Goal: Information Seeking & Learning: Learn about a topic

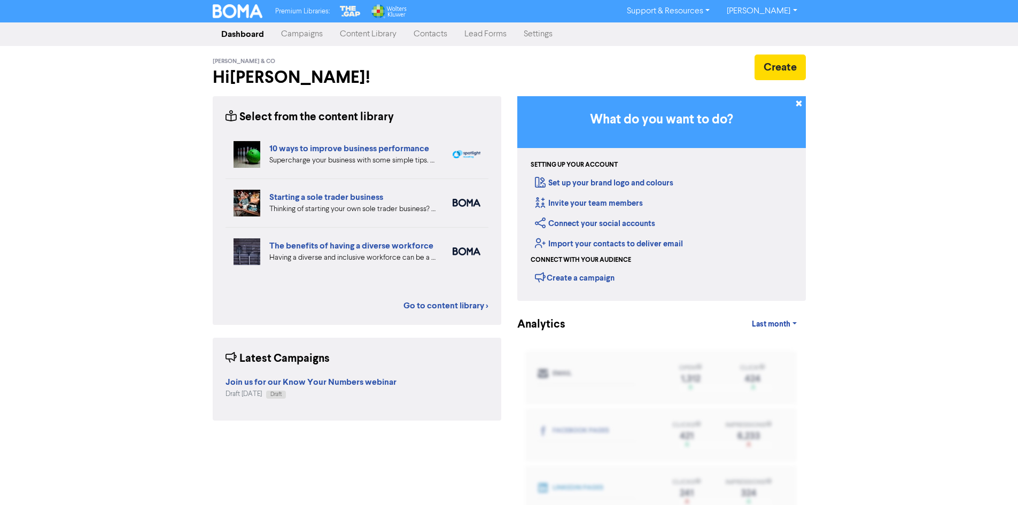
click at [356, 39] on link "Content Library" at bounding box center [368, 34] width 74 height 21
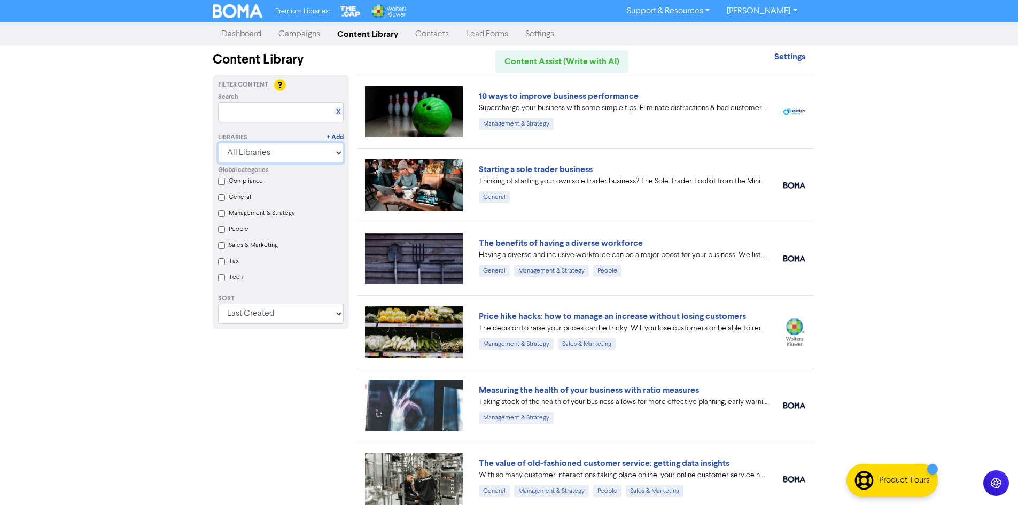
click at [291, 157] on select "All Libraries BOMA Other Partners The Gap Wolters Kluwer CCH Premium Xero" at bounding box center [281, 153] width 126 height 20
select select "The Gap"
click at [222, 143] on select "All Libraries BOMA Other Partners The Gap Wolters Kluwer CCH Premium Xero" at bounding box center [281, 153] width 126 height 20
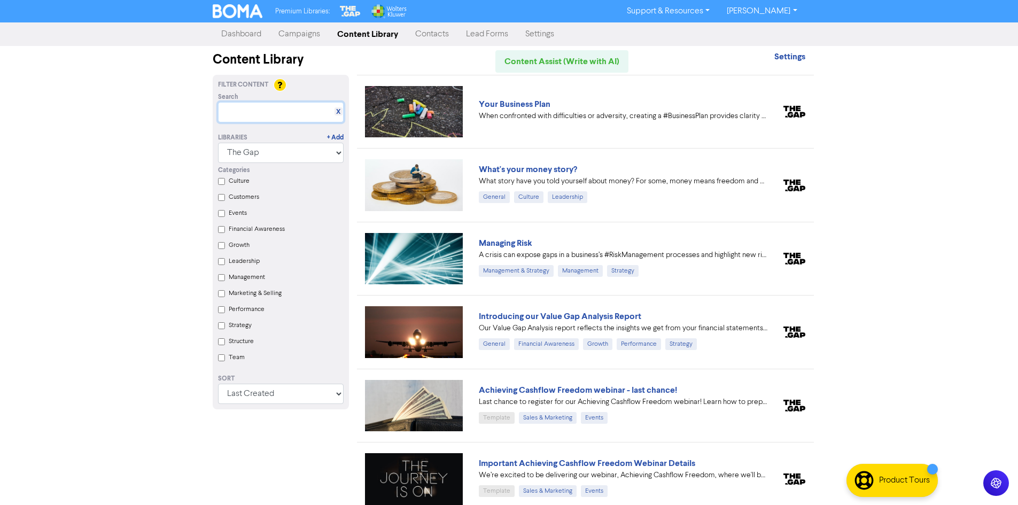
click at [238, 115] on input "text" at bounding box center [281, 112] width 126 height 20
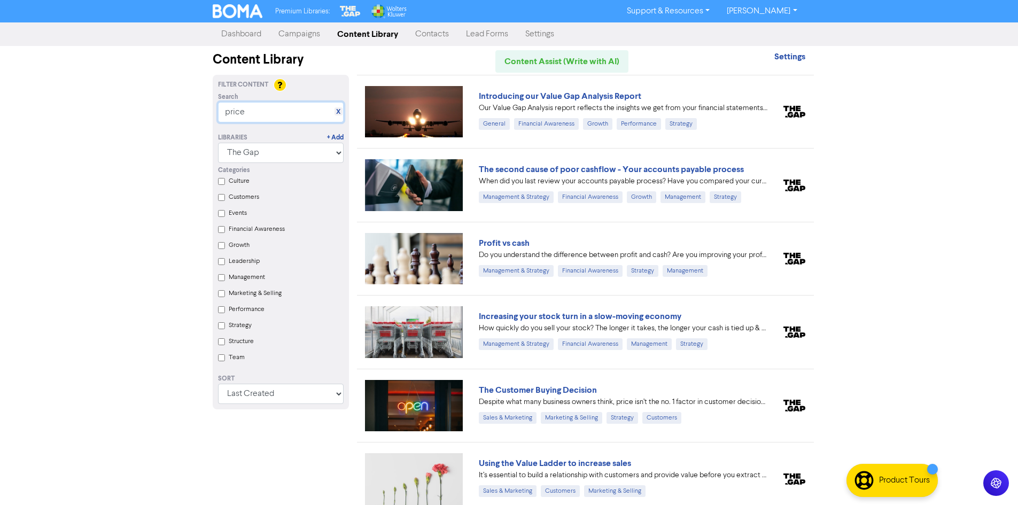
type input "price"
click at [297, 153] on select "All Libraries BOMA Other Partners The Gap Wolters Kluwer CCH Premium Xero" at bounding box center [281, 153] width 126 height 20
select select
click at [222, 143] on select "All Libraries BOMA Other Partners The Gap Wolters Kluwer CCH Premium Xero" at bounding box center [281, 153] width 126 height 20
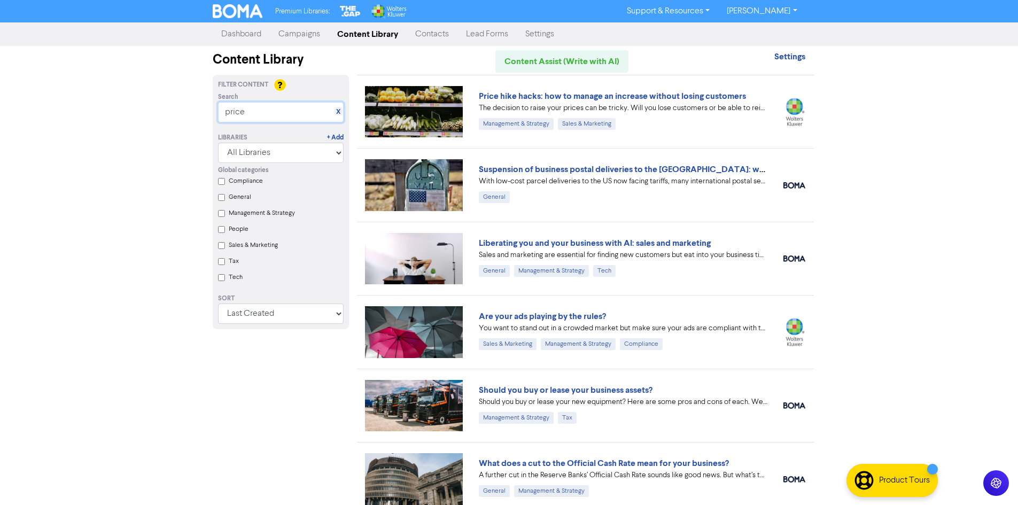
click at [248, 112] on input "price" at bounding box center [281, 112] width 126 height 20
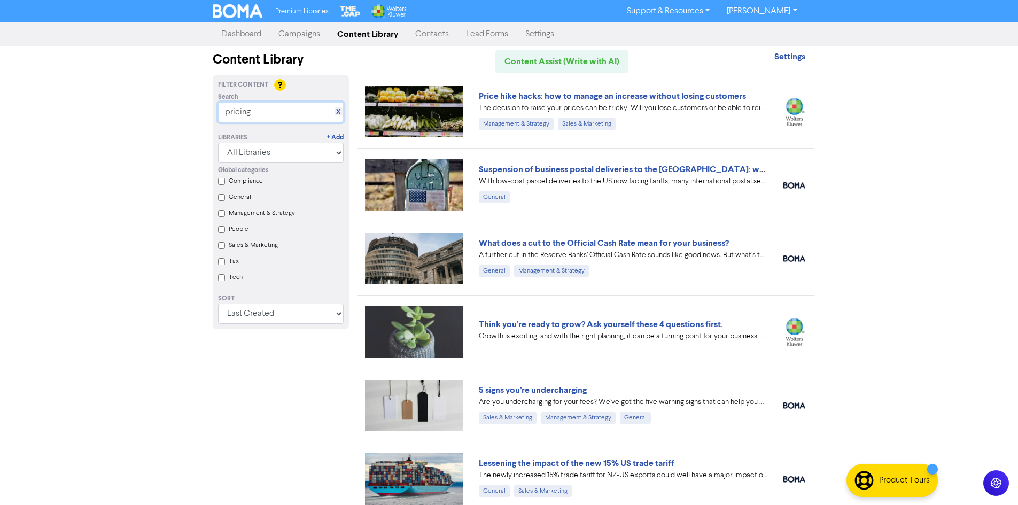
type input "pricing"
click at [250, 152] on select "All Libraries BOMA Other Partners The Gap Wolters Kluwer CCH Premium Xero" at bounding box center [281, 153] width 126 height 20
select select "Wolters Kluwer CCH Premium"
click at [222, 143] on select "All Libraries BOMA Other Partners The Gap Wolters Kluwer CCH Premium Xero" at bounding box center [281, 153] width 126 height 20
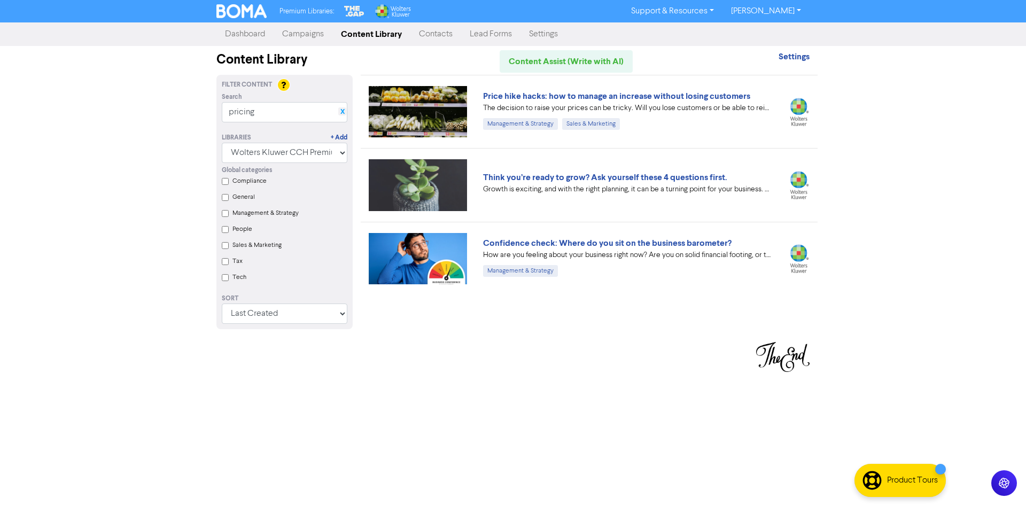
click at [344, 110] on link "X" at bounding box center [342, 112] width 4 height 8
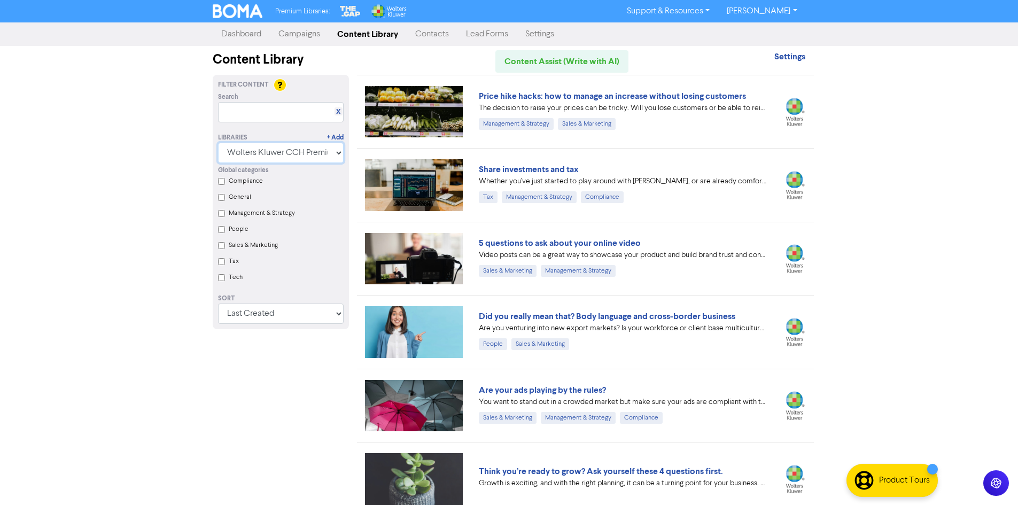
click at [267, 159] on select "All Libraries BOMA Other Partners The Gap Wolters Kluwer CCH Premium Xero" at bounding box center [281, 153] width 126 height 20
select select
click at [222, 143] on select "All Libraries BOMA Other Partners The Gap Wolters Kluwer CCH Premium Xero" at bounding box center [281, 153] width 126 height 20
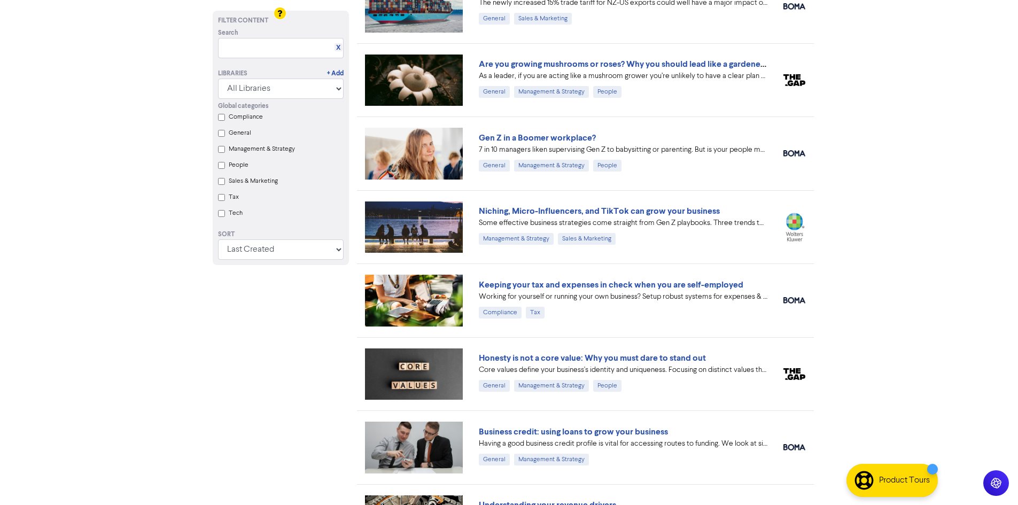
scroll to position [1881, 0]
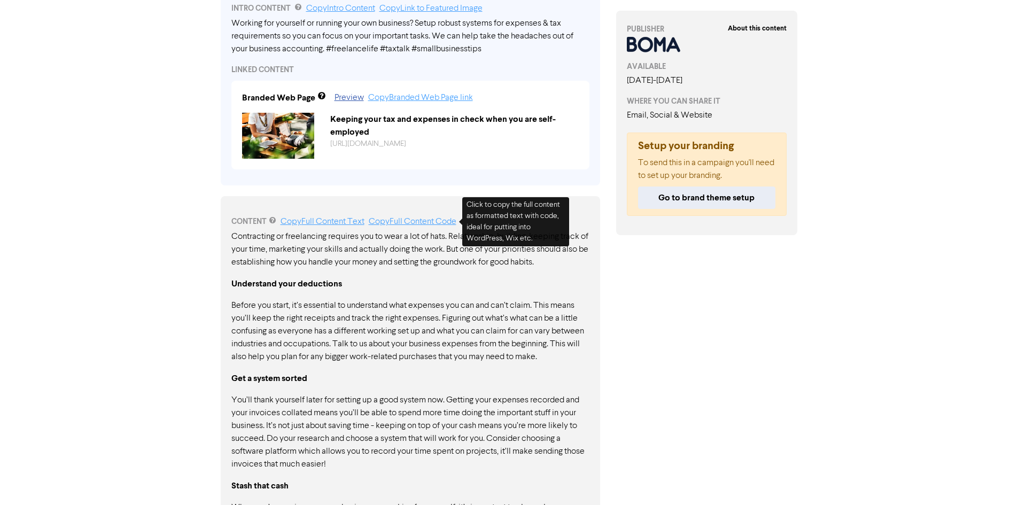
scroll to position [509, 0]
